Goal: Task Accomplishment & Management: Manage account settings

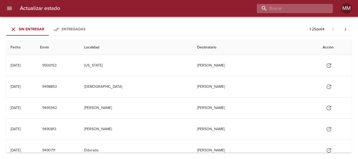
click at [289, 9] on input "buscar" at bounding box center [290, 8] width 67 height 9
click at [282, 8] on input "buscar" at bounding box center [290, 8] width 67 height 9
type input "260812"
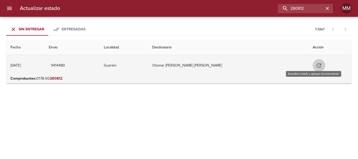
click at [316, 66] on icon "Tabla de envíos del cliente" at bounding box center [318, 65] width 5 height 5
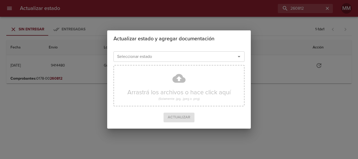
click at [241, 54] on icon "Abrir" at bounding box center [239, 56] width 6 height 6
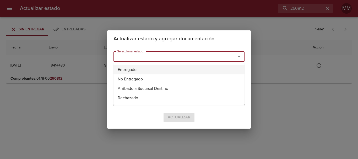
click at [163, 72] on li "Entregado" at bounding box center [178, 69] width 131 height 9
type input "Entregado"
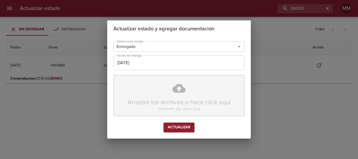
click at [173, 91] on div "Arrastrá los archivos o hace click aquí (Solamente .jpg, .jpeg o .png)" at bounding box center [178, 95] width 131 height 41
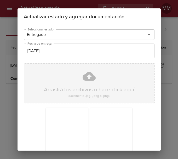
scroll to position [46, 0]
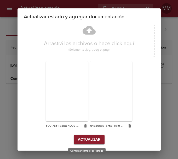
click at [92, 140] on span "Actualizar" at bounding box center [89, 139] width 23 height 7
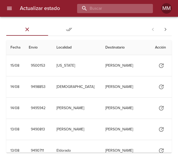
click at [116, 10] on input "buscar" at bounding box center [110, 8] width 67 height 9
type input "259024"
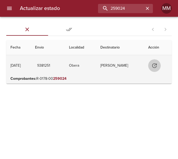
click at [156, 66] on icon "Tabla de envíos del cliente" at bounding box center [154, 65] width 5 height 5
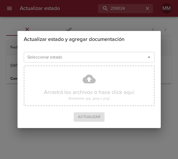
click at [149, 59] on icon "Abrir" at bounding box center [149, 57] width 6 height 6
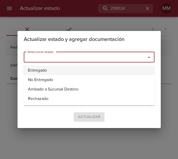
click at [70, 68] on li "Entregado" at bounding box center [89, 69] width 131 height 9
type input "Entregado"
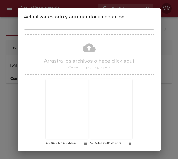
scroll to position [46, 0]
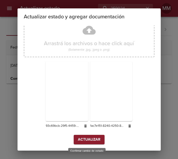
click at [87, 138] on span "Actualizar" at bounding box center [89, 139] width 23 height 7
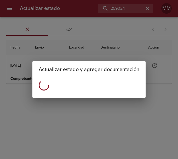
scroll to position [0, 0]
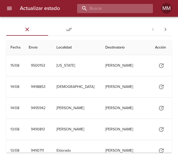
click at [113, 9] on input "buscar" at bounding box center [110, 8] width 67 height 9
type input "265033"
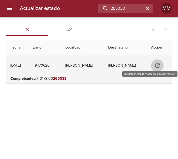
click at [152, 63] on button "Tabla de envíos del cliente" at bounding box center [157, 65] width 13 height 13
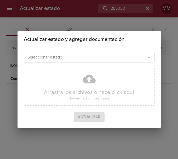
click at [59, 59] on input "Seleccionar estado" at bounding box center [81, 56] width 112 height 7
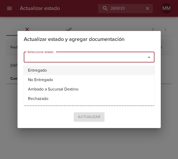
click at [62, 72] on li "Entregado" at bounding box center [89, 69] width 131 height 9
type input "Entregado"
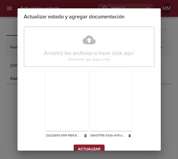
scroll to position [46, 0]
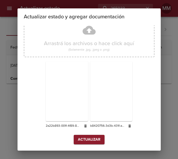
click at [92, 137] on span "Actualizar" at bounding box center [89, 139] width 23 height 7
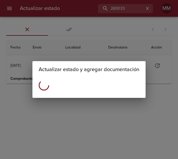
scroll to position [0, 0]
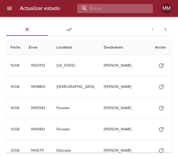
click at [127, 7] on input "buscar" at bounding box center [110, 8] width 67 height 9
type input "262224"
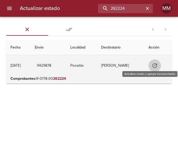
click at [161, 64] on button "Tabla de envíos del cliente" at bounding box center [155, 65] width 13 height 13
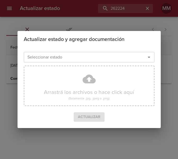
click at [148, 58] on icon "Abrir" at bounding box center [149, 57] width 6 height 6
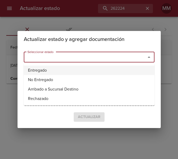
click at [77, 74] on li "Entregado" at bounding box center [89, 69] width 131 height 9
type input "Entregado"
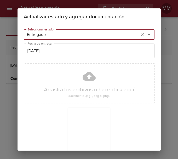
click at [177, 69] on div "Actualizar estado y agregar documentación Seleccionar estado Entregado Seleccio…" at bounding box center [89, 79] width 178 height 159
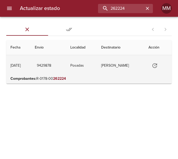
click at [157, 65] on icon "Tabla de envíos del cliente" at bounding box center [155, 65] width 6 height 6
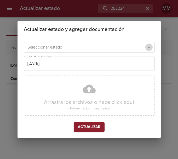
click at [150, 49] on icon "Abrir" at bounding box center [149, 47] width 6 height 6
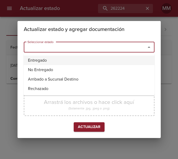
click at [91, 58] on li "Entregado" at bounding box center [89, 60] width 131 height 9
type input "Entregado"
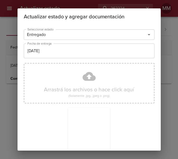
click at [167, 47] on div "Actualizar estado y agregar documentación Seleccionar estado Entregado Seleccio…" at bounding box center [89, 79] width 178 height 159
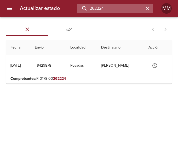
click at [128, 10] on input "262224" at bounding box center [110, 8] width 67 height 9
type input "2"
type input "262224"
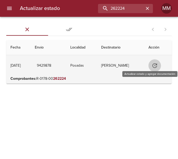
click at [160, 64] on button "Tabla de envíos del cliente" at bounding box center [155, 65] width 13 height 13
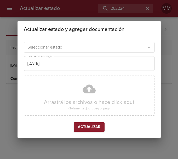
click at [153, 46] on div "Seleccionar estado" at bounding box center [89, 47] width 131 height 10
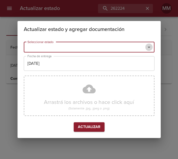
click at [152, 46] on icon "Abrir" at bounding box center [149, 47] width 6 height 6
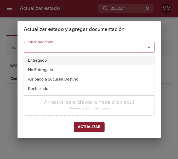
click at [127, 60] on li "Entregado" at bounding box center [89, 60] width 131 height 9
type input "Entregado"
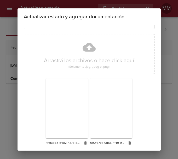
scroll to position [46, 0]
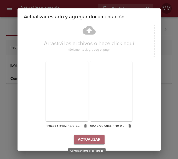
click at [80, 138] on span "Actualizar" at bounding box center [89, 139] width 23 height 7
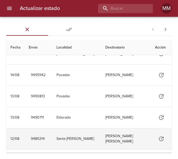
scroll to position [79, 0]
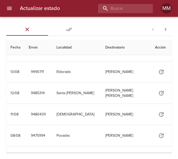
click at [37, 7] on h6 "Actualizar estado" at bounding box center [40, 8] width 40 height 8
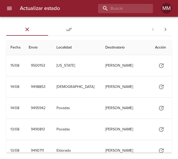
click at [66, 25] on button "Entregadas" at bounding box center [69, 29] width 42 height 13
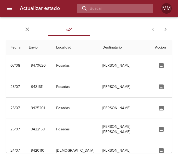
click at [124, 7] on input "buscar" at bounding box center [110, 8] width 67 height 9
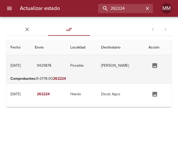
click at [130, 66] on td "Charon Claudia" at bounding box center [120, 65] width 47 height 21
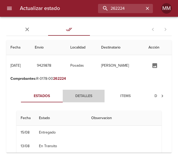
click at [81, 97] on span "Detalles" at bounding box center [84, 96] width 36 height 7
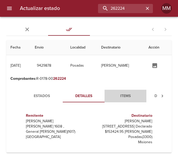
click at [119, 95] on span "Items" at bounding box center [126, 96] width 36 height 7
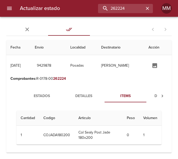
click at [155, 97] on span "Documentos" at bounding box center [168, 96] width 36 height 7
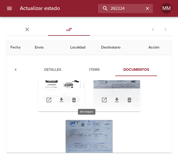
scroll to position [57, 0]
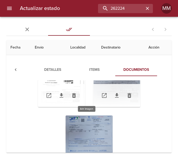
click at [92, 121] on div "Tabla de envíos del cliente" at bounding box center [89, 147] width 47 height 65
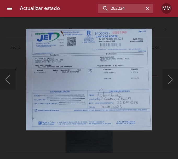
click at [105, 134] on div "Lightbox" at bounding box center [89, 79] width 178 height 159
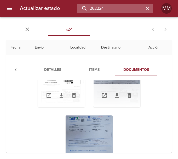
click at [128, 5] on input "262224" at bounding box center [110, 8] width 67 height 9
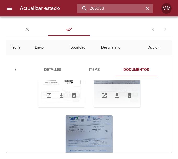
scroll to position [0, 0]
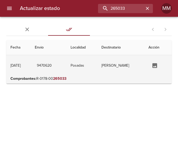
click at [91, 68] on td "[PERSON_NAME]" at bounding box center [82, 65] width 31 height 21
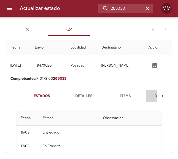
click at [155, 94] on span "Documentos" at bounding box center [168, 96] width 36 height 7
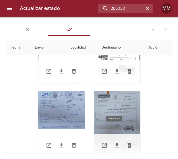
scroll to position [57, 0]
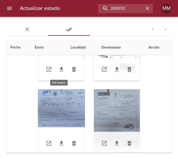
click at [56, 110] on div "Tabla de envíos del cliente" at bounding box center [61, 121] width 47 height 65
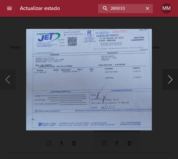
click at [168, 75] on button "Siguiente" at bounding box center [171, 79] width 16 height 21
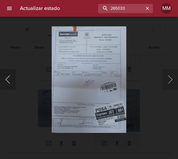
click at [11, 76] on button "Anterior" at bounding box center [8, 79] width 16 height 21
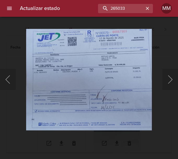
click at [170, 46] on div "Lightbox" at bounding box center [89, 79] width 178 height 159
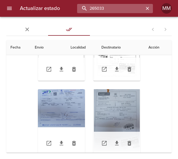
click at [136, 9] on input "265033" at bounding box center [110, 8] width 67 height 9
type input "259024"
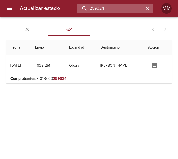
scroll to position [0, 0]
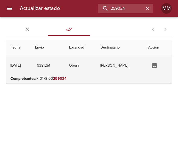
click at [90, 61] on td "Obera" at bounding box center [80, 65] width 31 height 21
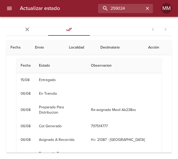
scroll to position [26, 0]
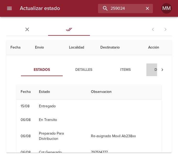
click at [155, 71] on span "Documentos" at bounding box center [168, 70] width 36 height 7
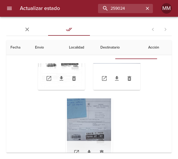
scroll to position [52, 0]
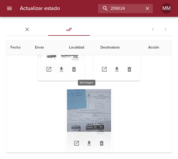
click at [92, 113] on div "Tabla de envíos del cliente" at bounding box center [89, 121] width 47 height 65
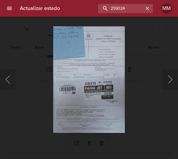
click at [146, 52] on div "Lightbox" at bounding box center [89, 79] width 178 height 159
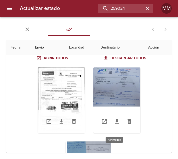
scroll to position [4, 0]
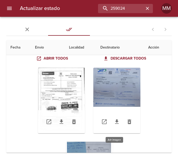
click at [116, 83] on div "Tabla de envíos del cliente" at bounding box center [116, 100] width 47 height 65
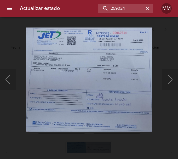
click at [161, 56] on div "Lightbox" at bounding box center [89, 79] width 178 height 159
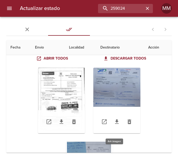
scroll to position [0, 0]
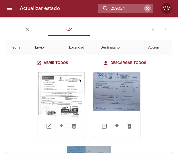
click at [147, 7] on icon "button" at bounding box center [147, 8] width 3 height 3
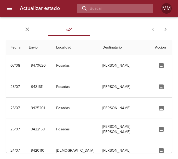
click at [131, 5] on input "buscar" at bounding box center [110, 8] width 67 height 9
type input "260812"
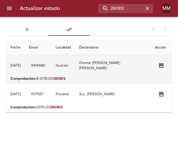
click at [151, 74] on td "Tabla de envíos del cliente" at bounding box center [161, 65] width 21 height 21
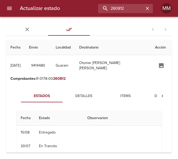
click at [85, 97] on span "Detalles" at bounding box center [84, 96] width 36 height 7
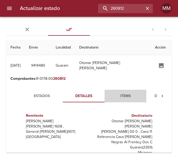
click at [118, 94] on span "Items" at bounding box center [126, 96] width 36 height 7
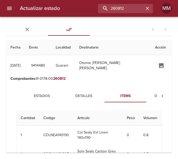
scroll to position [26, 0]
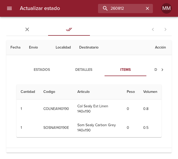
click at [156, 69] on span "Documentos" at bounding box center [168, 70] width 36 height 7
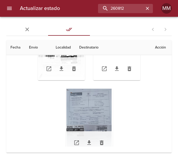
scroll to position [52, 0]
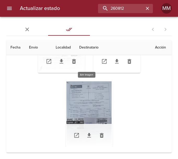
click at [66, 100] on div "Tabla de envíos del cliente" at bounding box center [89, 113] width 47 height 65
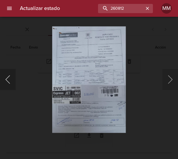
click at [8, 81] on button "Anterior" at bounding box center [8, 79] width 16 height 21
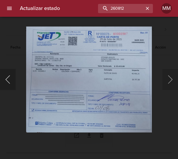
click at [8, 81] on button "Anterior" at bounding box center [8, 79] width 16 height 21
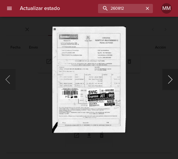
click at [169, 79] on button "Siguiente" at bounding box center [171, 79] width 16 height 21
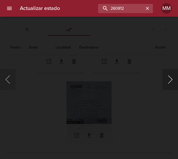
click at [169, 79] on button "Siguiente" at bounding box center [171, 79] width 16 height 21
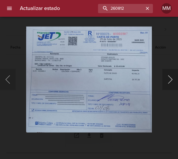
click at [174, 78] on button "Siguiente" at bounding box center [171, 79] width 16 height 21
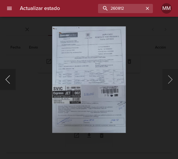
click at [9, 82] on button "Anterior" at bounding box center [8, 79] width 16 height 21
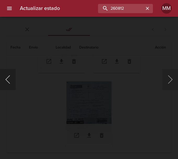
click at [9, 82] on button "Anterior" at bounding box center [8, 79] width 16 height 21
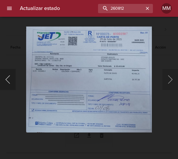
click at [9, 82] on button "Anterior" at bounding box center [8, 79] width 16 height 21
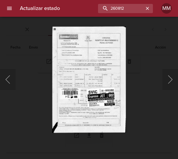
click at [34, 80] on div "Lightbox" at bounding box center [89, 79] width 178 height 159
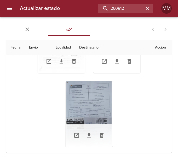
scroll to position [0, 0]
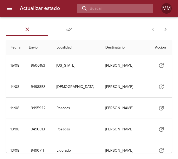
click at [115, 8] on input "buscar" at bounding box center [110, 8] width 67 height 9
type input "5"
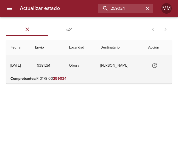
click at [124, 67] on td "[PERSON_NAME]" at bounding box center [120, 65] width 48 height 21
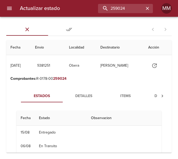
click at [131, 97] on span "Items" at bounding box center [126, 96] width 36 height 7
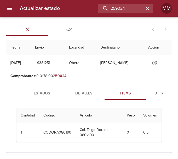
scroll to position [7, 0]
click at [154, 90] on span "Documentos" at bounding box center [168, 93] width 36 height 7
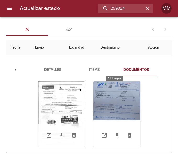
scroll to position [26, 0]
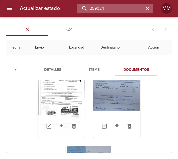
click at [130, 8] on input "259024" at bounding box center [110, 8] width 67 height 9
type input "260812"
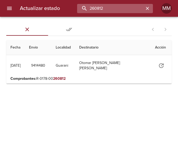
scroll to position [0, 0]
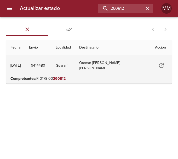
click at [122, 67] on td "Otomar [PERSON_NAME] [PERSON_NAME]" at bounding box center [113, 65] width 76 height 21
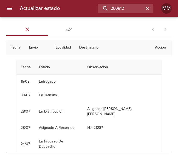
scroll to position [17, 0]
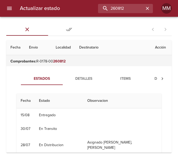
click at [154, 75] on span "Documentos" at bounding box center [168, 78] width 36 height 7
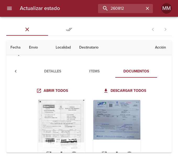
scroll to position [52, 0]
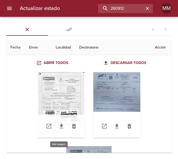
click at [56, 97] on div "Tabla de envíos del cliente" at bounding box center [61, 104] width 47 height 65
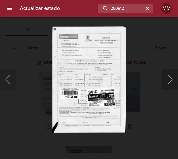
click at [173, 78] on button "Siguiente" at bounding box center [171, 79] width 16 height 21
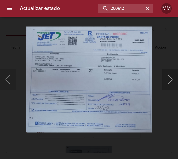
click at [173, 78] on button "Siguiente" at bounding box center [171, 79] width 16 height 21
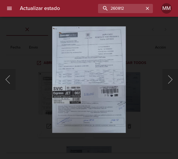
click at [96, 123] on img "Lightbox" at bounding box center [89, 79] width 74 height 106
click at [149, 49] on div "Lightbox" at bounding box center [89, 79] width 178 height 159
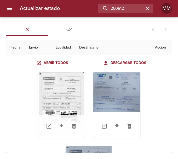
click at [40, 11] on h6 "Actualizar estado" at bounding box center [40, 8] width 40 height 8
click at [41, 10] on h6 "Actualizar estado" at bounding box center [40, 8] width 40 height 8
